Goal: Transaction & Acquisition: Purchase product/service

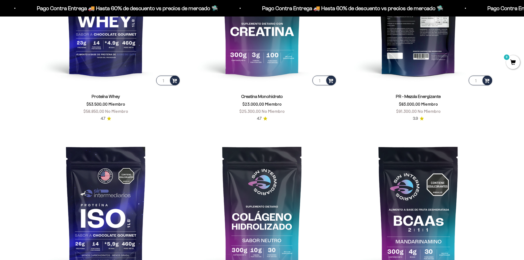
scroll to position [356, 0]
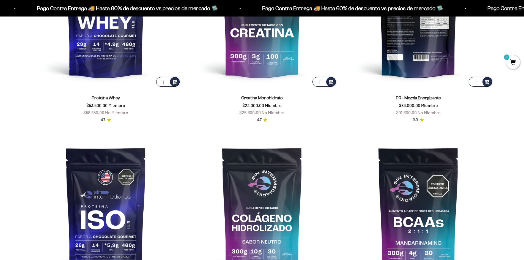
click at [428, 51] on img at bounding box center [419, 13] width 150 height 150
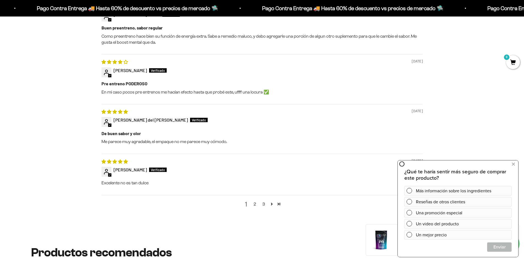
scroll to position [633, 0]
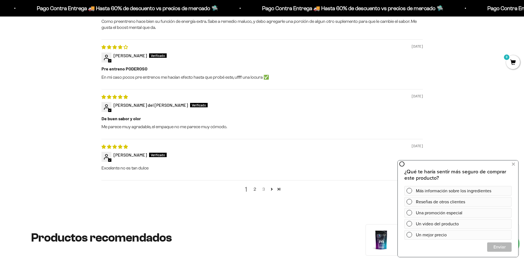
click at [264, 190] on link "3" at bounding box center [263, 189] width 9 height 7
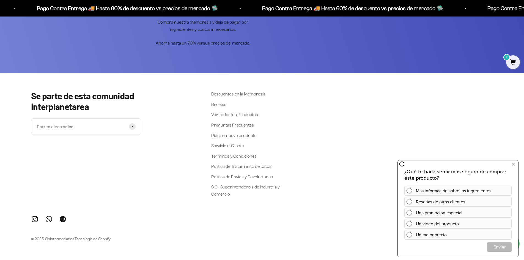
scroll to position [1298, 0]
click at [513, 165] on icon at bounding box center [513, 164] width 3 height 7
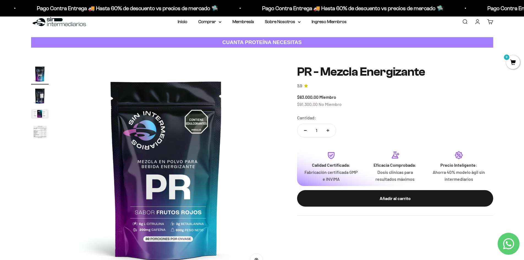
scroll to position [28, 0]
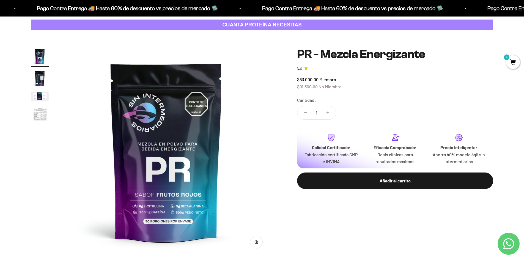
click at [517, 241] on link "Contact us on WhatsApp" at bounding box center [509, 244] width 22 height 22
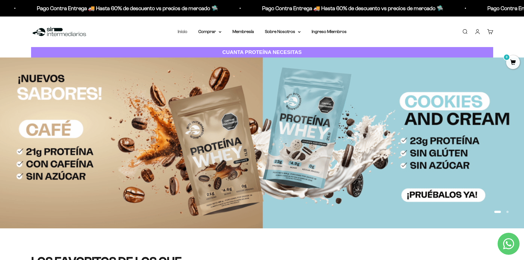
click at [185, 30] on link "Inicio" at bounding box center [183, 31] width 10 height 5
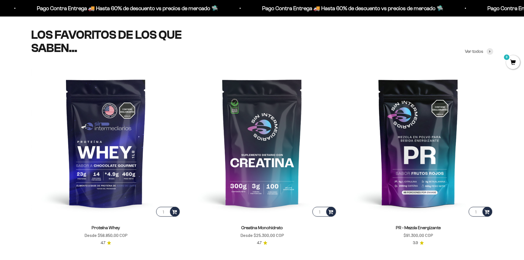
scroll to position [83, 0]
